Goal: Task Accomplishment & Management: Complete application form

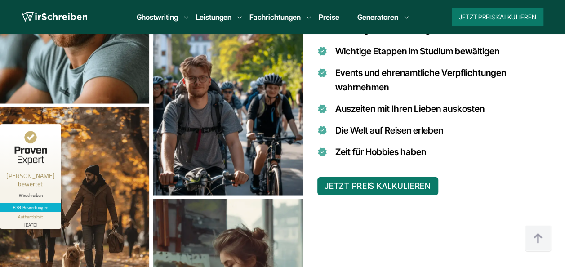
scroll to position [900, 0]
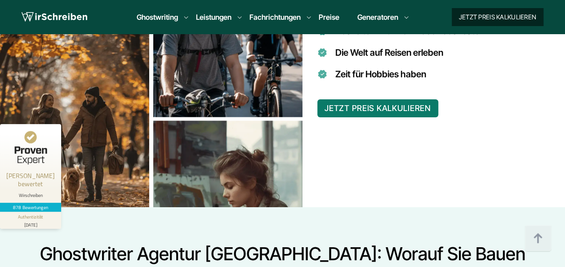
click at [489, 16] on button "Jetzt Preis kalkulieren" at bounding box center [498, 17] width 92 height 18
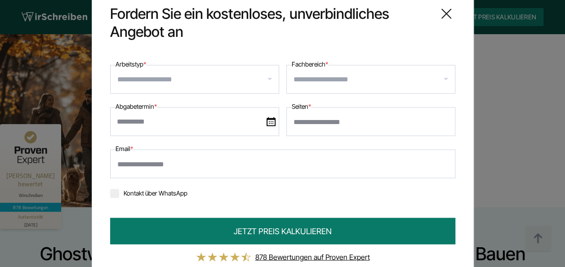
click at [345, 122] on input "Seiten *" at bounding box center [371, 122] width 169 height 29
type input "*"
type input "**"
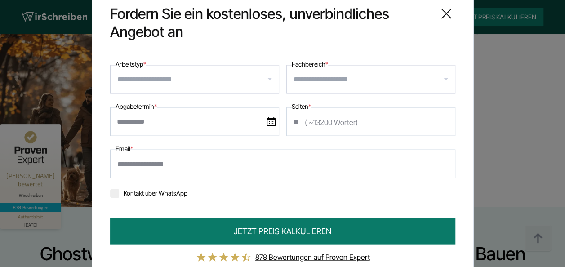
click at [256, 152] on input "Email *" at bounding box center [282, 164] width 345 height 29
type input "**********"
click at [206, 87] on div at bounding box center [194, 79] width 169 height 29
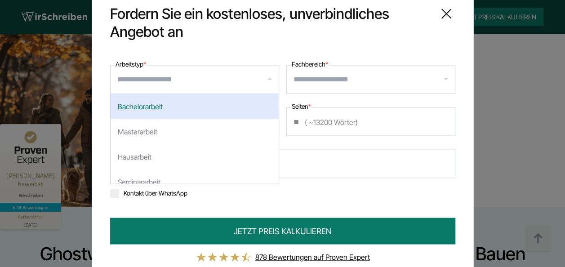
click at [189, 108] on div "Bachelorarbeit" at bounding box center [195, 106] width 168 height 25
select select "**"
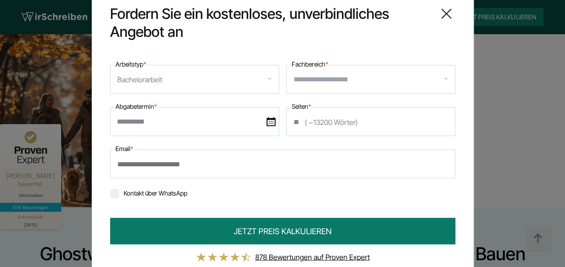
click at [309, 76] on input "Fachbereich *" at bounding box center [374, 79] width 161 height 14
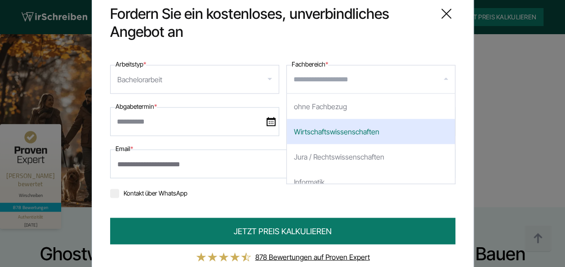
click at [330, 132] on div "Wirtschaftswissenschaften" at bounding box center [371, 131] width 168 height 25
select select "*"
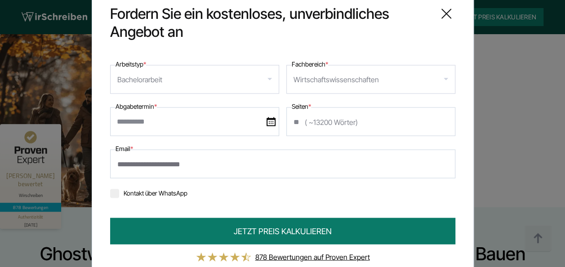
click at [221, 118] on input "text" at bounding box center [194, 122] width 169 height 29
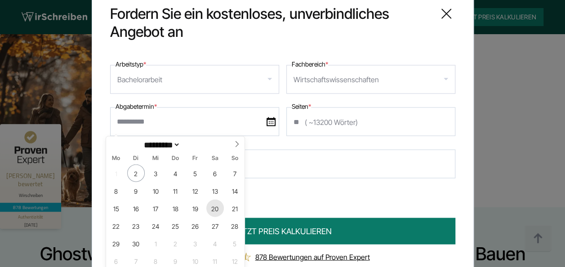
click at [211, 211] on span "20" at bounding box center [215, 209] width 18 height 18
type input "**********"
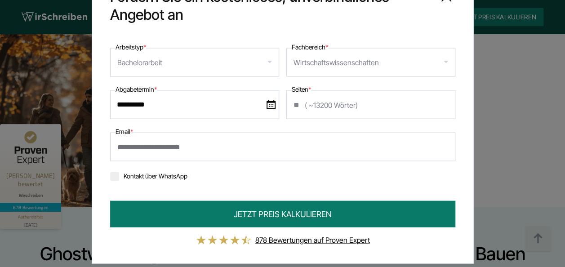
scroll to position [27, 0]
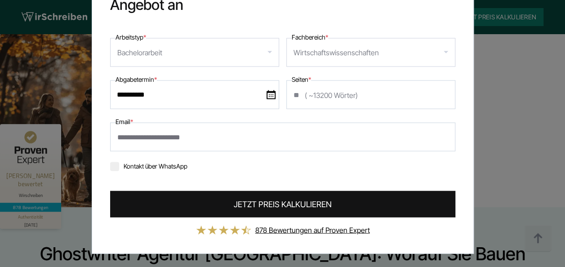
click at [301, 208] on span "JETZT PREIS KALKULIEREN" at bounding box center [283, 204] width 98 height 12
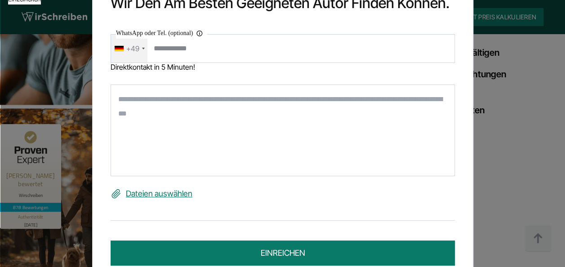
scroll to position [810, 0]
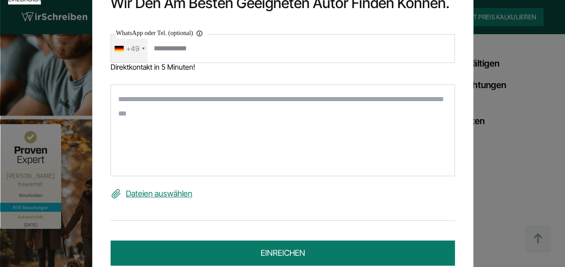
click at [184, 118] on textarea at bounding box center [283, 131] width 345 height 92
click at [167, 195] on label "Dateien auswählen" at bounding box center [283, 194] width 345 height 14
click at [0, 0] on input "Dateien auswählen" at bounding box center [0, 0] width 0 height 0
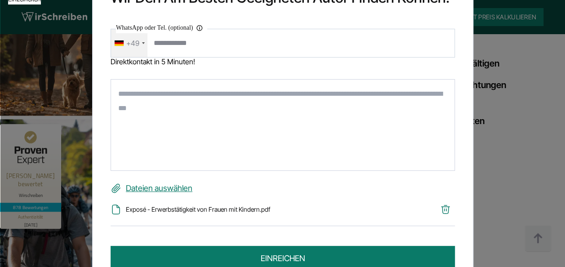
click at [134, 107] on textarea at bounding box center [283, 125] width 345 height 92
click at [151, 110] on textarea at bounding box center [283, 125] width 345 height 92
click at [269, 132] on textarea at bounding box center [283, 125] width 345 height 92
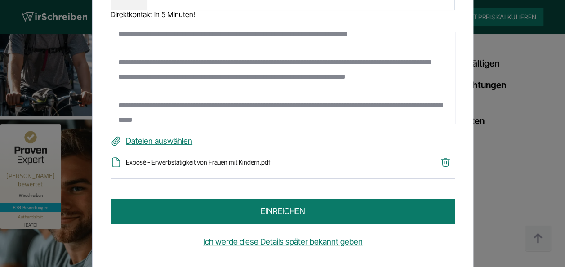
scroll to position [0, 0]
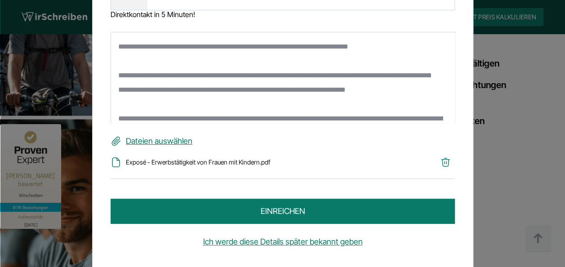
click at [389, 49] on textarea "**********" at bounding box center [283, 78] width 345 height 92
type textarea "**********"
click at [258, 209] on button "einreichen" at bounding box center [283, 211] width 345 height 25
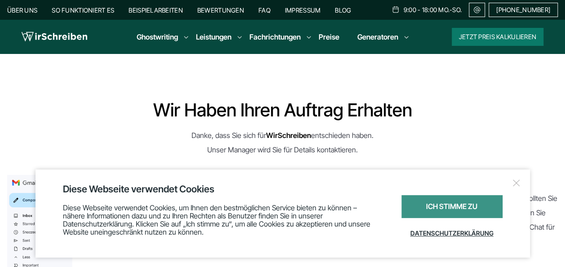
click at [480, 209] on div "Ich stimme zu" at bounding box center [452, 206] width 101 height 23
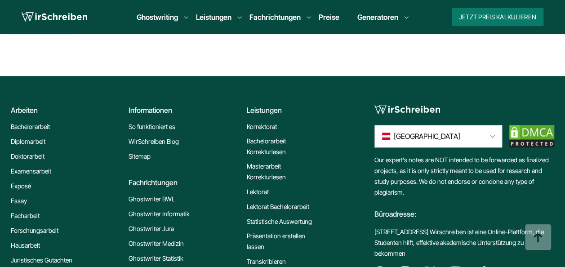
scroll to position [315, 0]
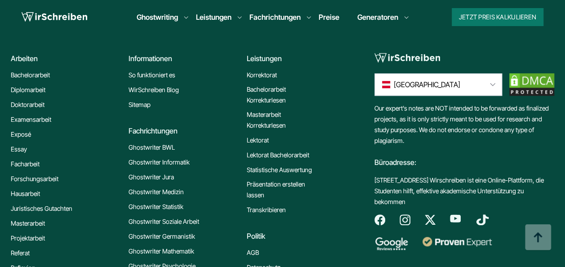
click at [331, 17] on link "Preise" at bounding box center [329, 17] width 21 height 9
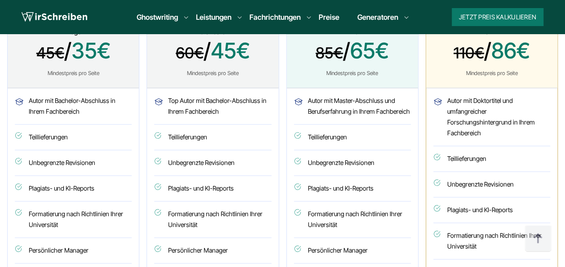
scroll to position [450, 0]
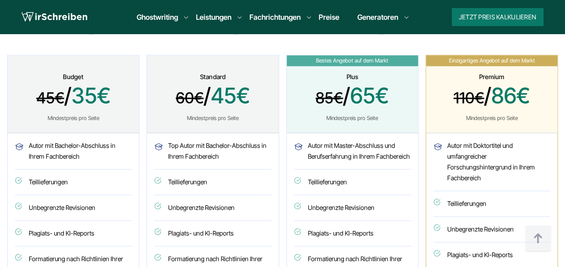
click at [343, 103] on span "85€ / 65€" at bounding box center [353, 96] width 110 height 27
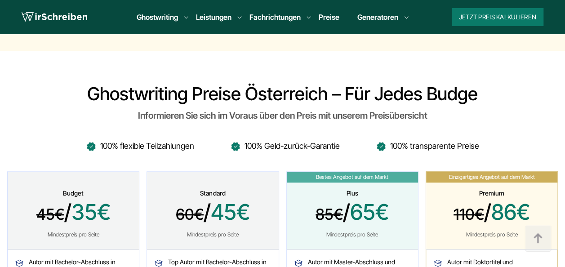
scroll to position [270, 0]
